Goal: Information Seeking & Learning: Learn about a topic

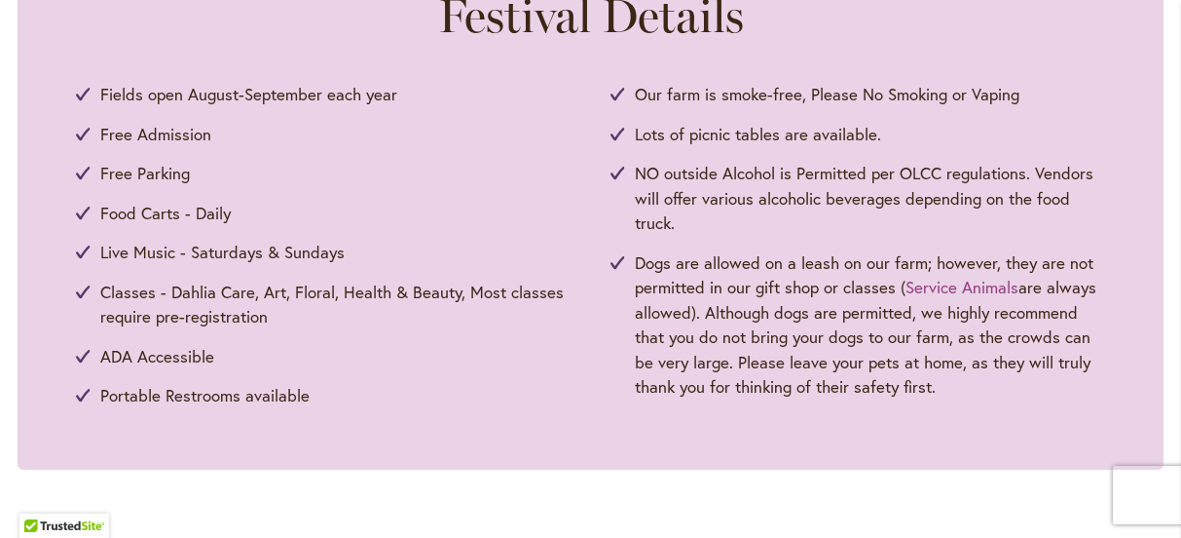
scroll to position [947, 0]
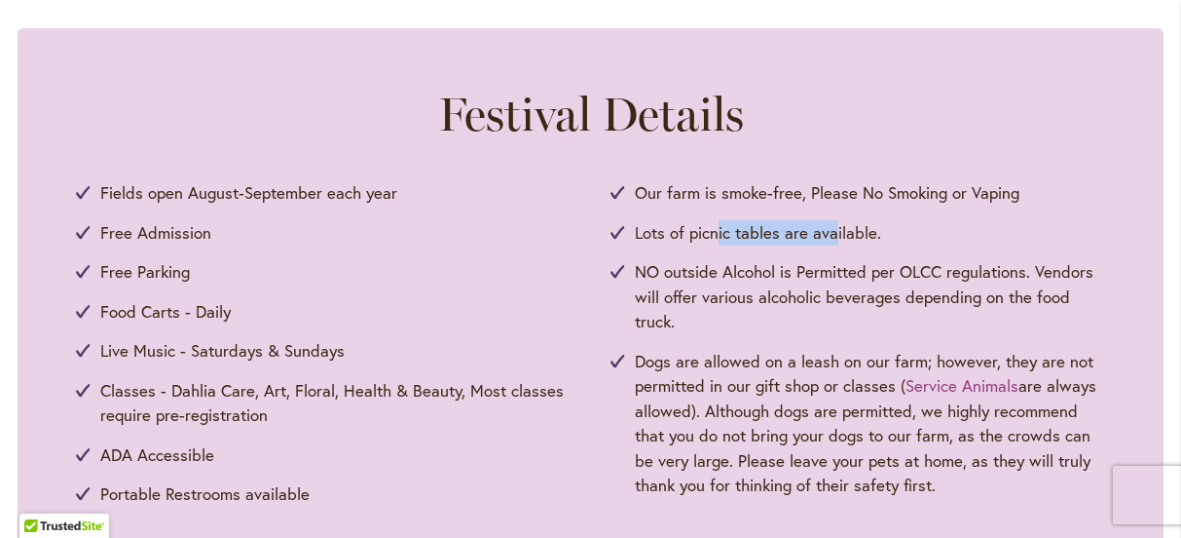
drag, startPoint x: 721, startPoint y: 241, endPoint x: 834, endPoint y: 239, distance: 113.0
click at [834, 239] on span "Lots of picnic tables are available." at bounding box center [758, 232] width 246 height 25
drag, startPoint x: 762, startPoint y: 360, endPoint x: 867, endPoint y: 356, distance: 105.3
click at [867, 356] on span "Dogs are allowed on a leash on our farm; however, they are not permitted in our…" at bounding box center [870, 423] width 471 height 149
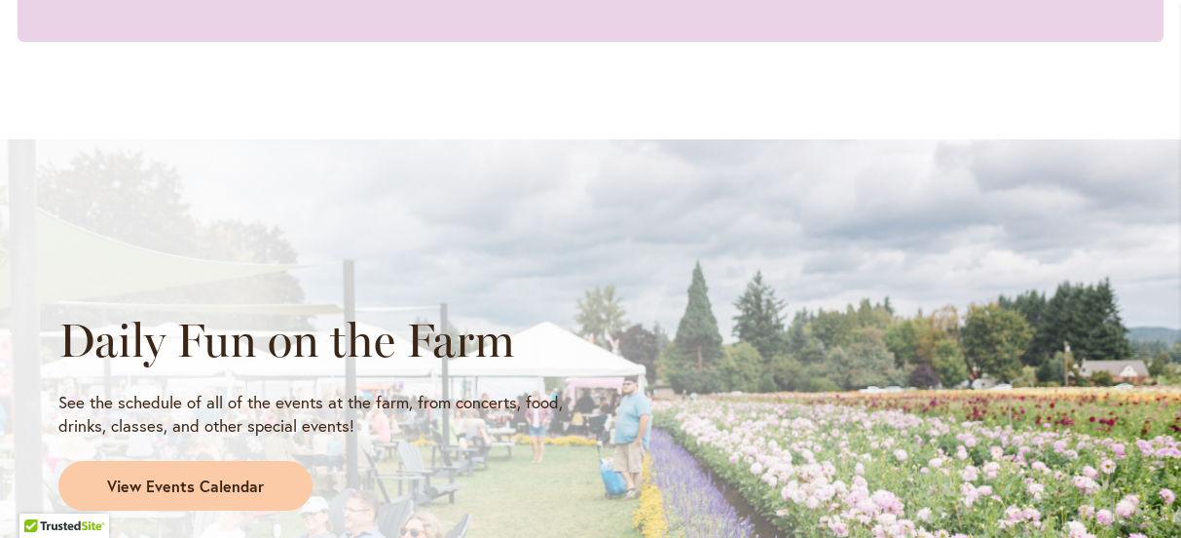
scroll to position [1578, 0]
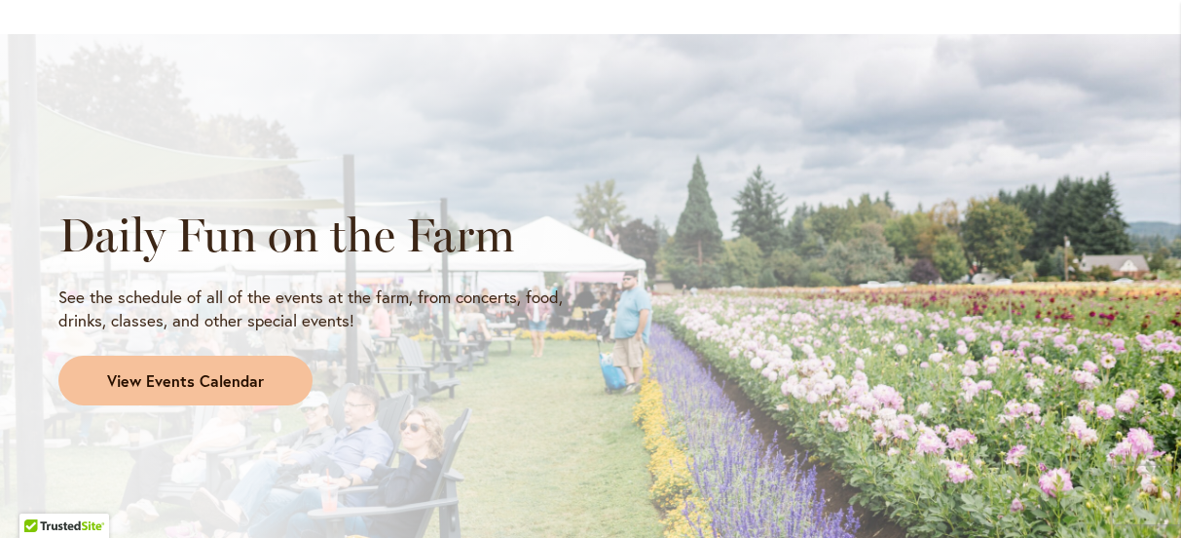
click at [256, 386] on span "View Events Calendar" at bounding box center [185, 381] width 157 height 22
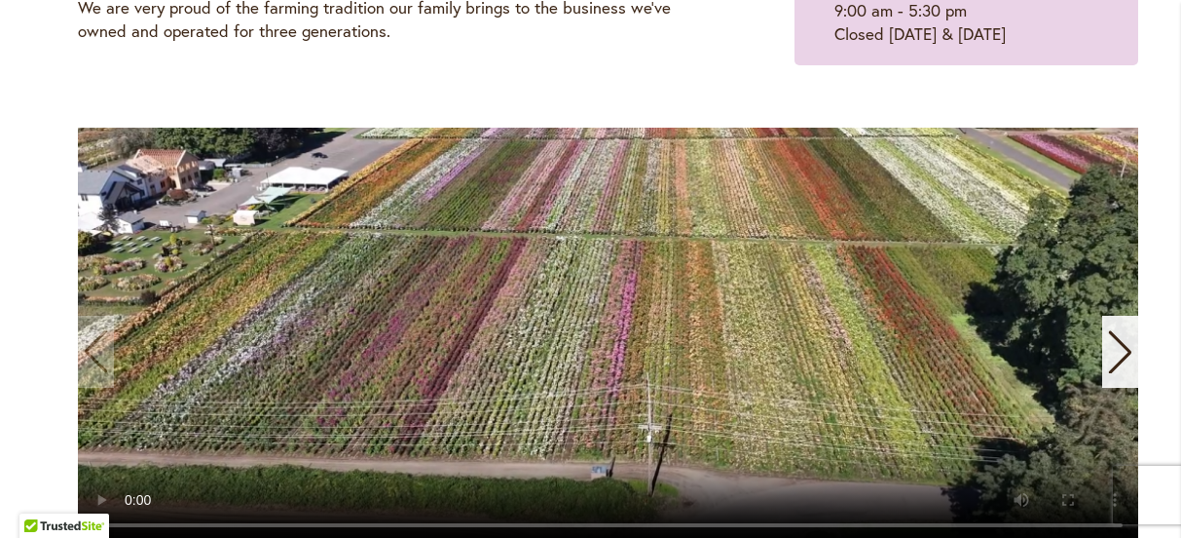
scroll to position [368, 0]
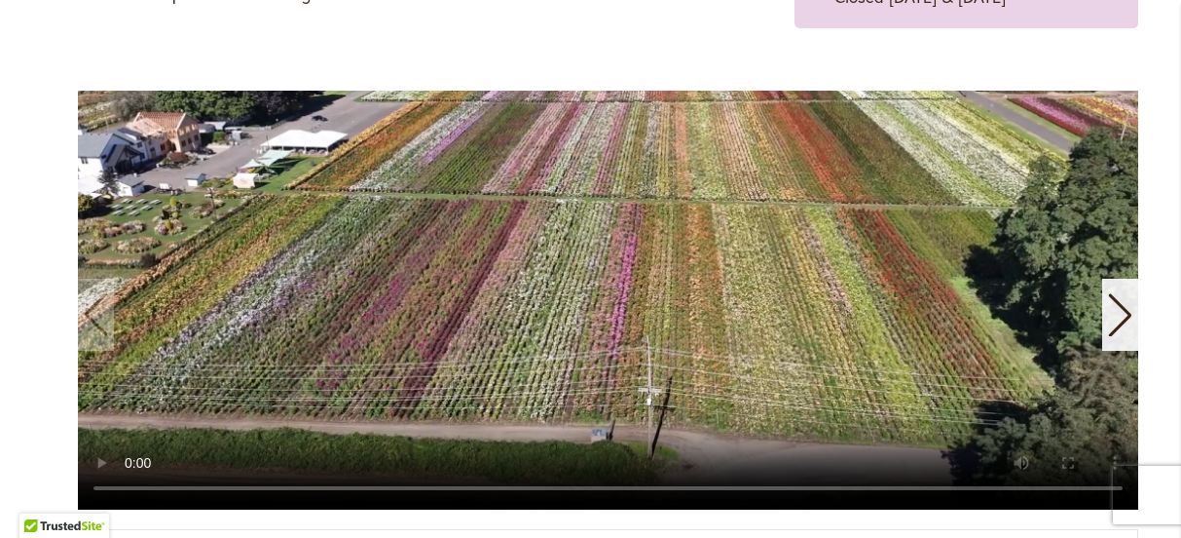
click at [1137, 315] on div "Next slide" at bounding box center [1120, 315] width 36 height 72
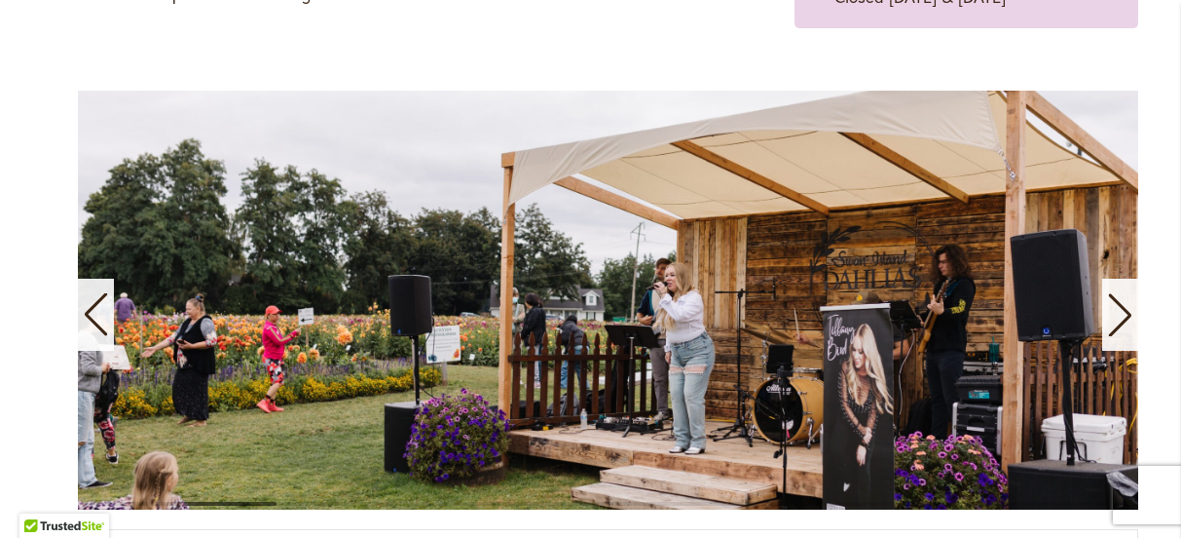
click at [1108, 327] on icon "Next slide" at bounding box center [1120, 314] width 26 height 43
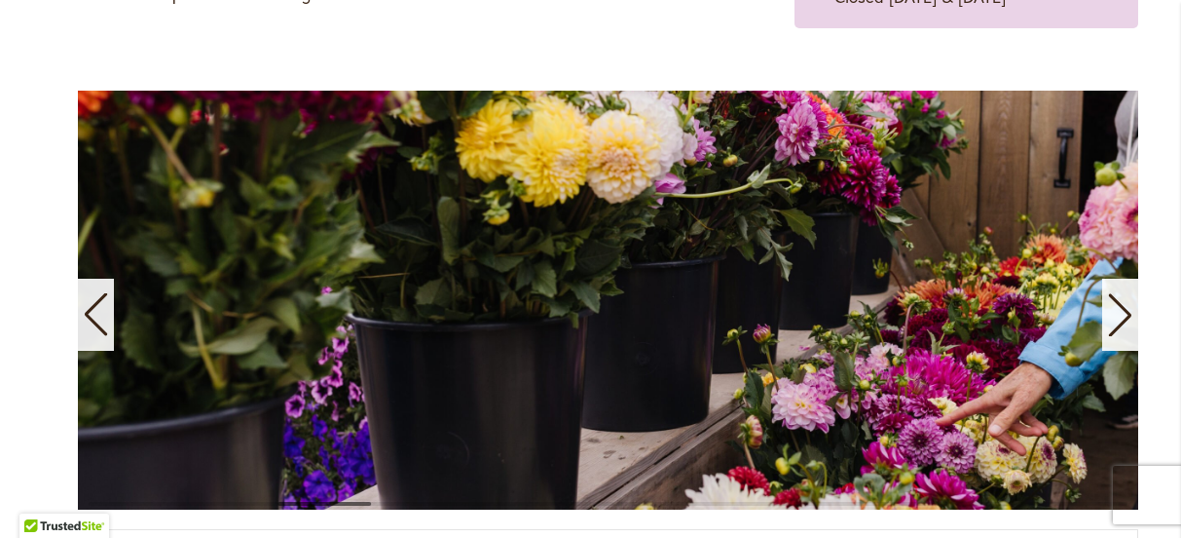
click at [1108, 327] on icon "Next slide" at bounding box center [1120, 314] width 26 height 43
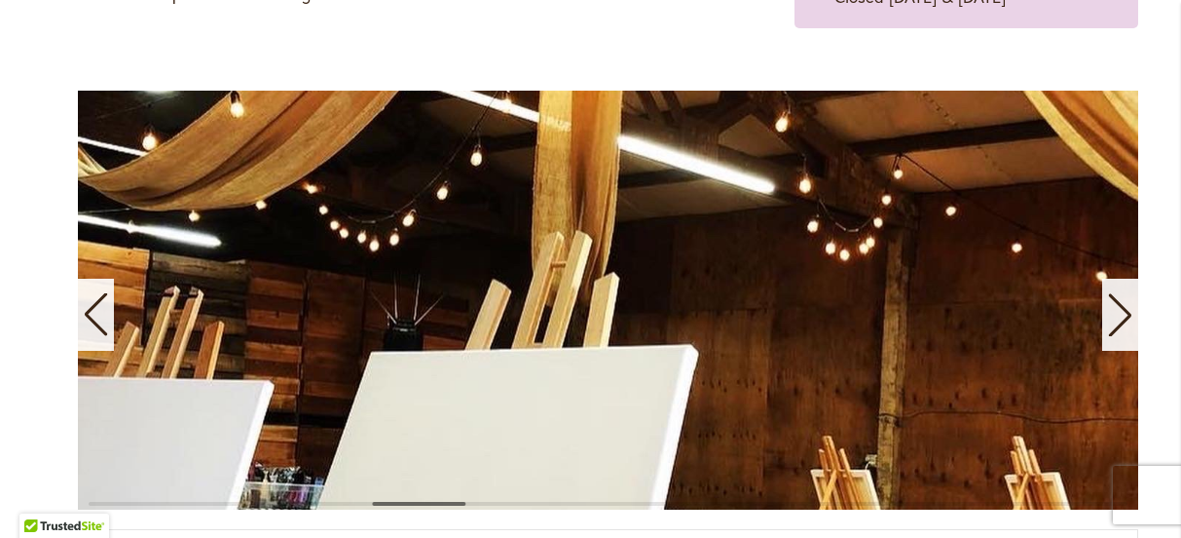
click at [1108, 327] on icon "Next slide" at bounding box center [1120, 314] width 26 height 43
